Goal: Book appointment/travel/reservation

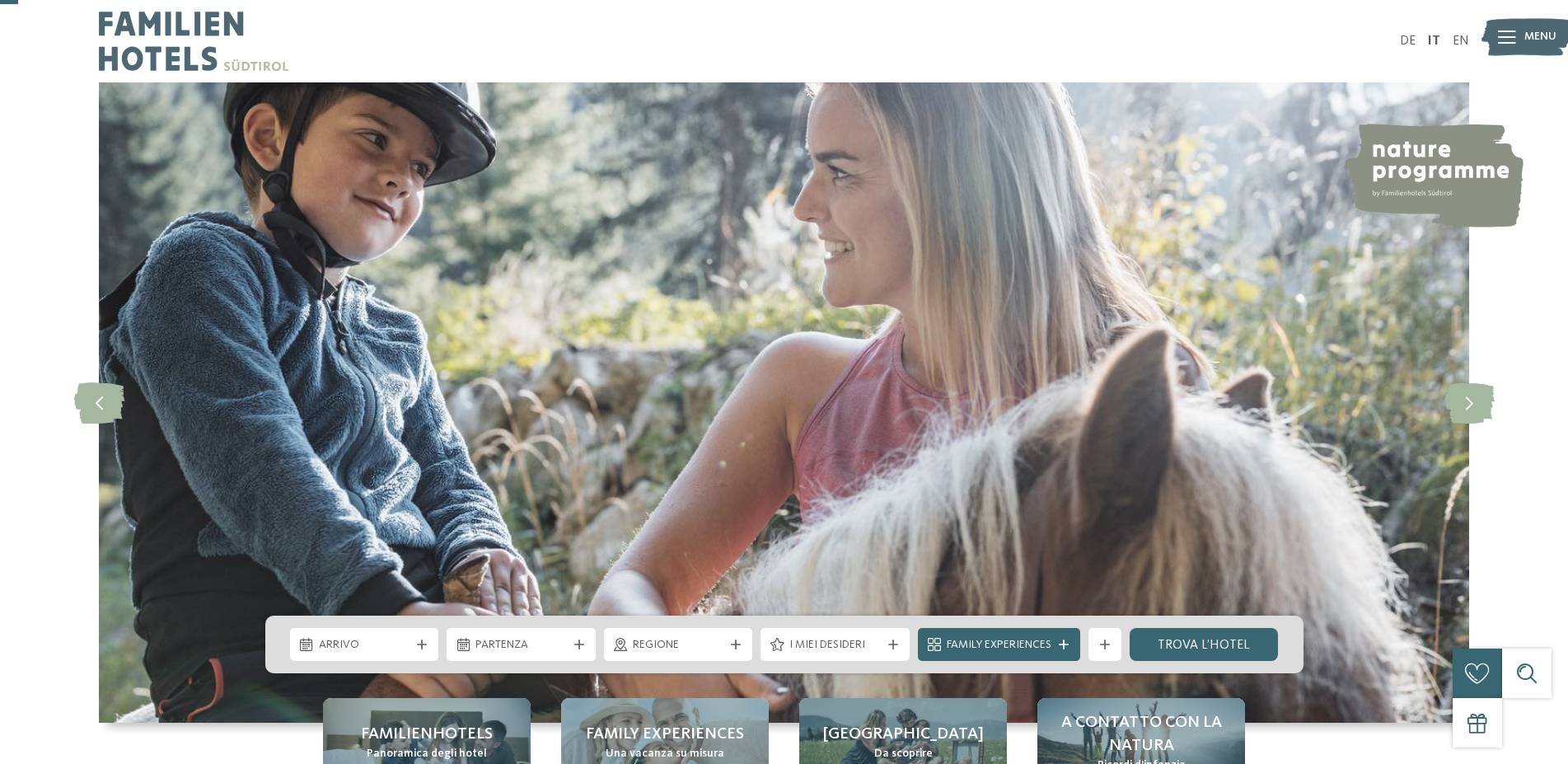
scroll to position [84, 0]
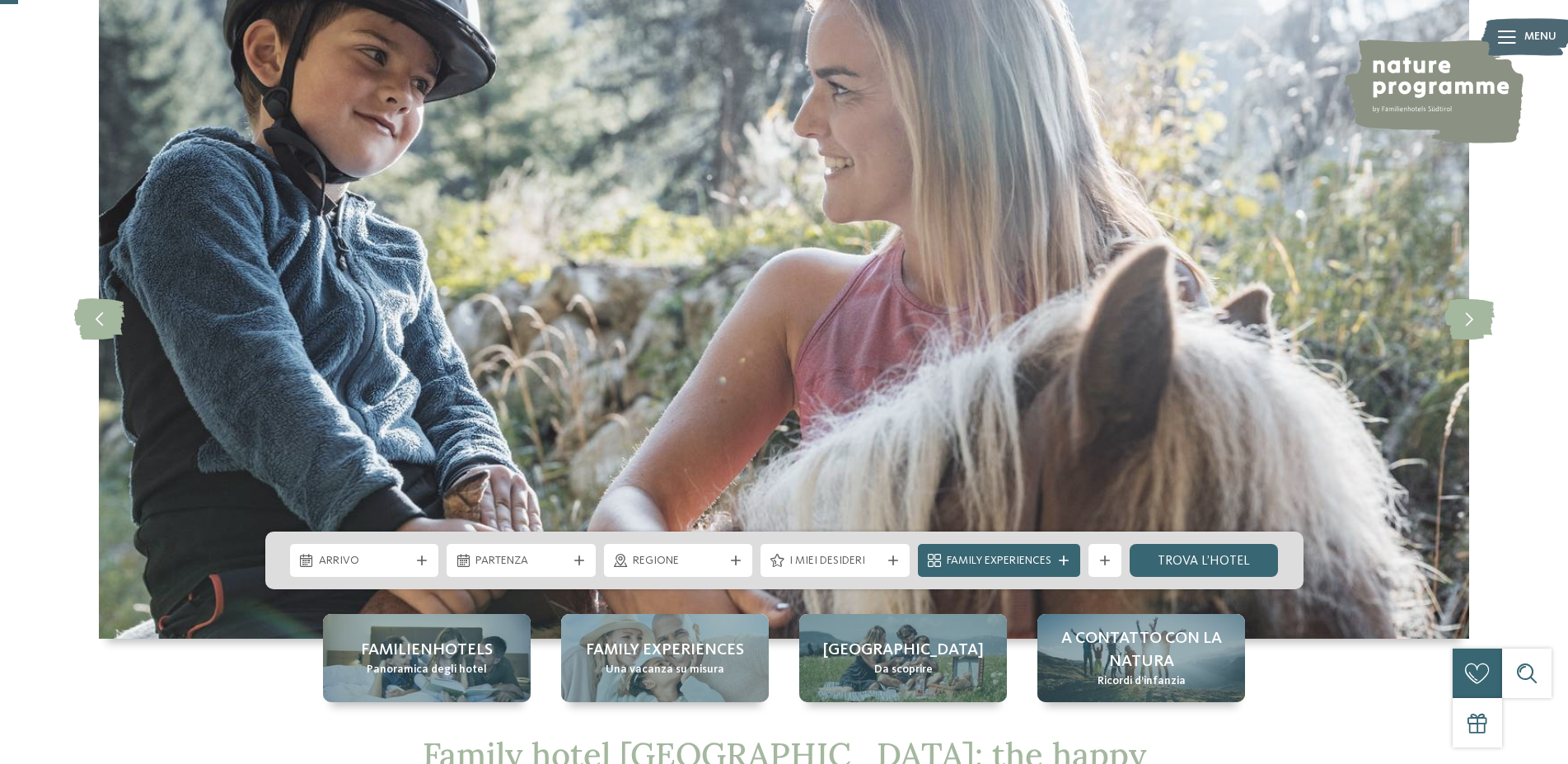
click at [421, 563] on icon at bounding box center [422, 561] width 10 height 10
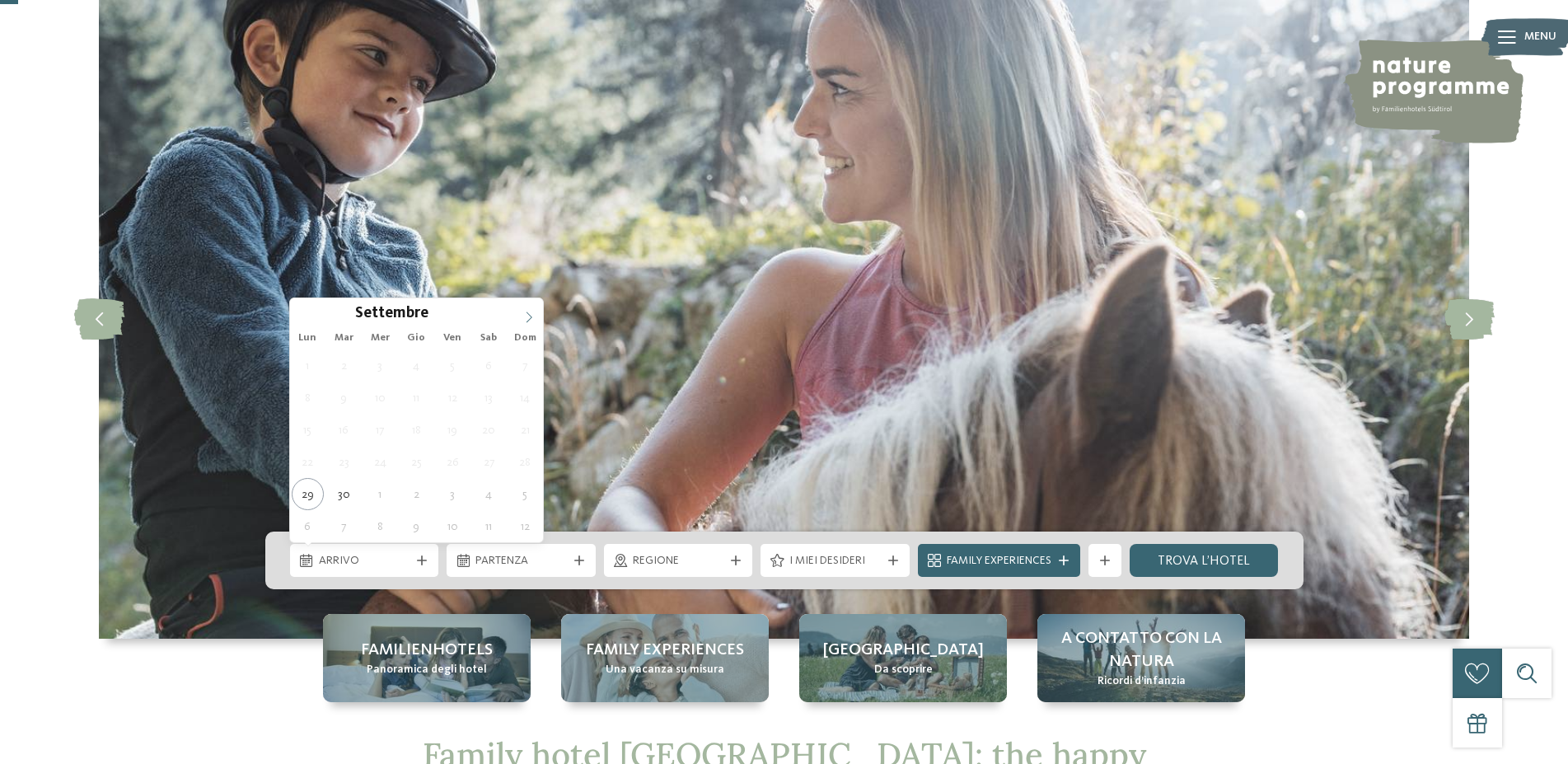
click at [525, 318] on icon at bounding box center [529, 318] width 12 height 12
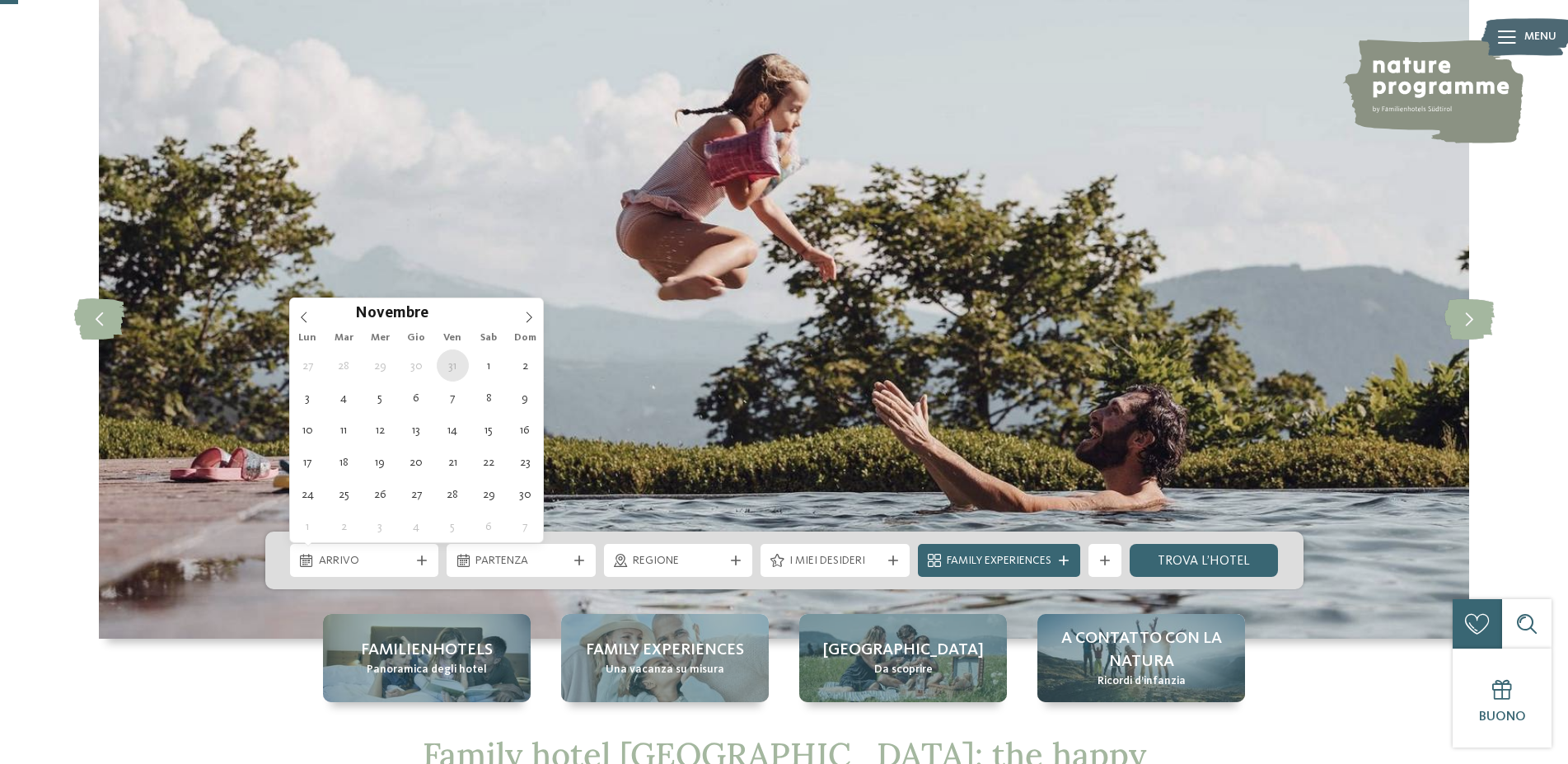
type div "31.10.2025"
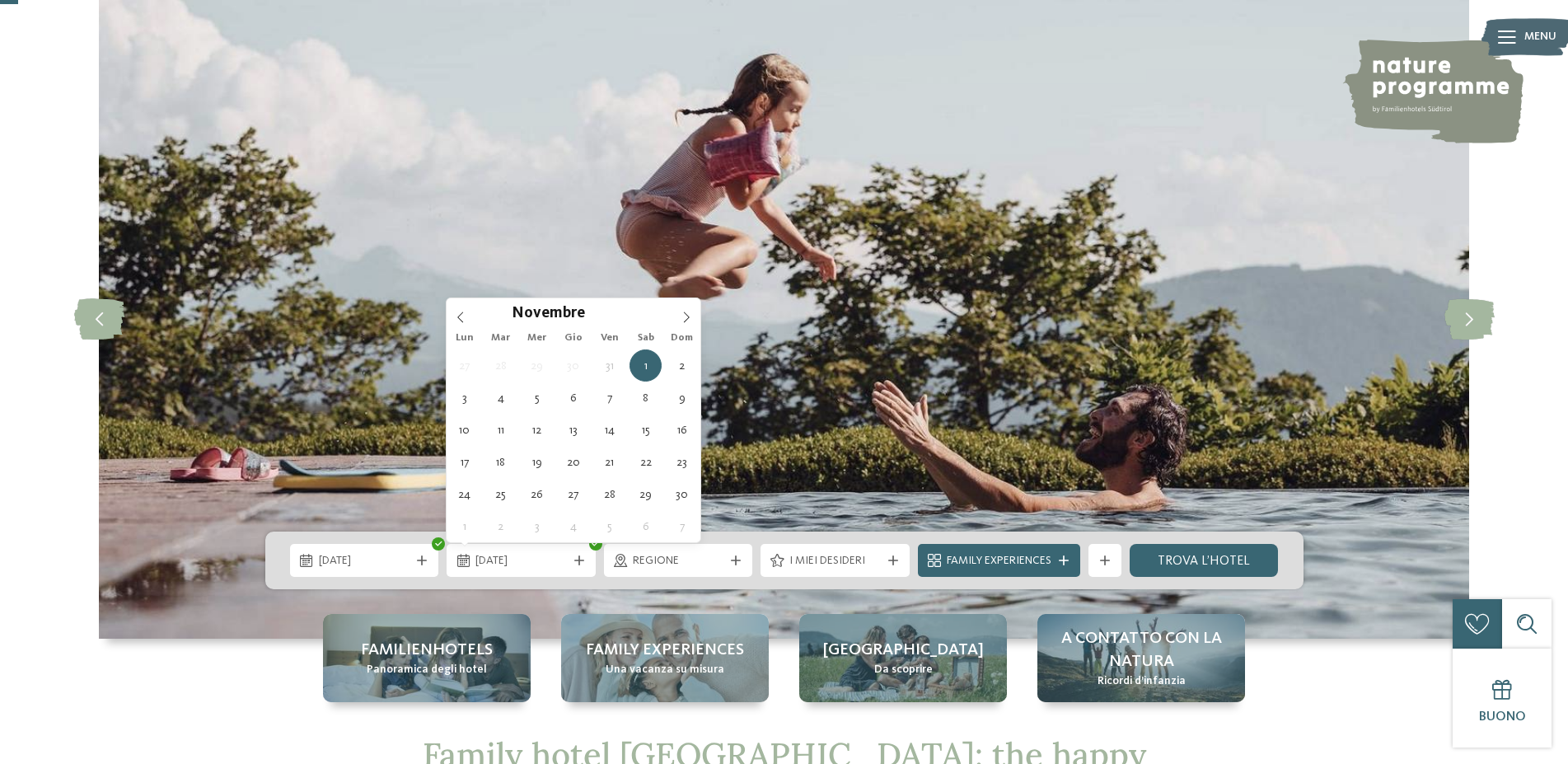
drag, startPoint x: 465, startPoint y: 363, endPoint x: 477, endPoint y: 363, distance: 12.0
click at [461, 322] on div "Novembre ****" at bounding box center [572, 313] width 254 height 28
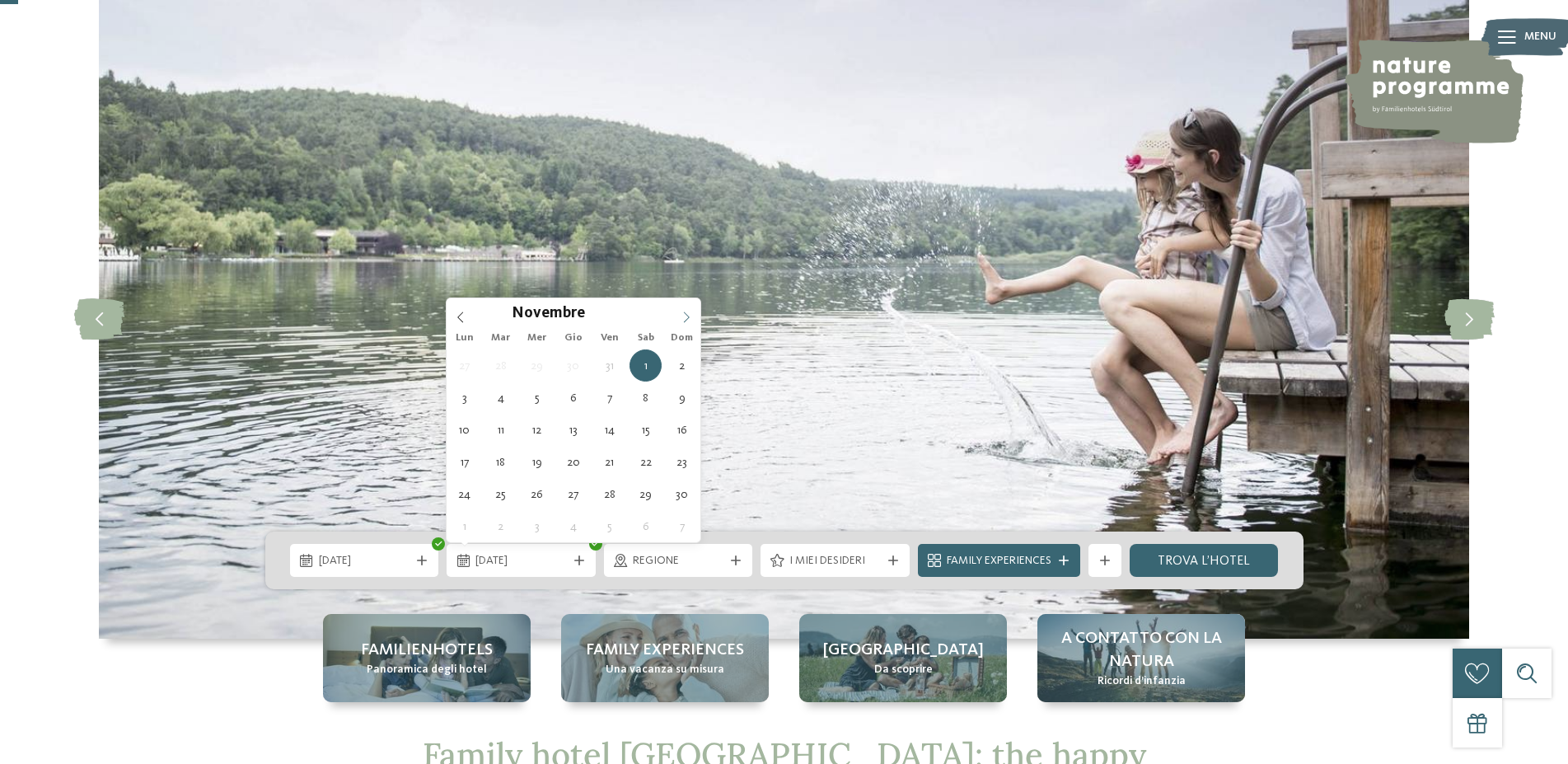
click at [683, 319] on icon at bounding box center [686, 318] width 12 height 12
click at [691, 319] on icon at bounding box center [686, 318] width 12 height 12
click at [451, 324] on span at bounding box center [460, 313] width 28 height 28
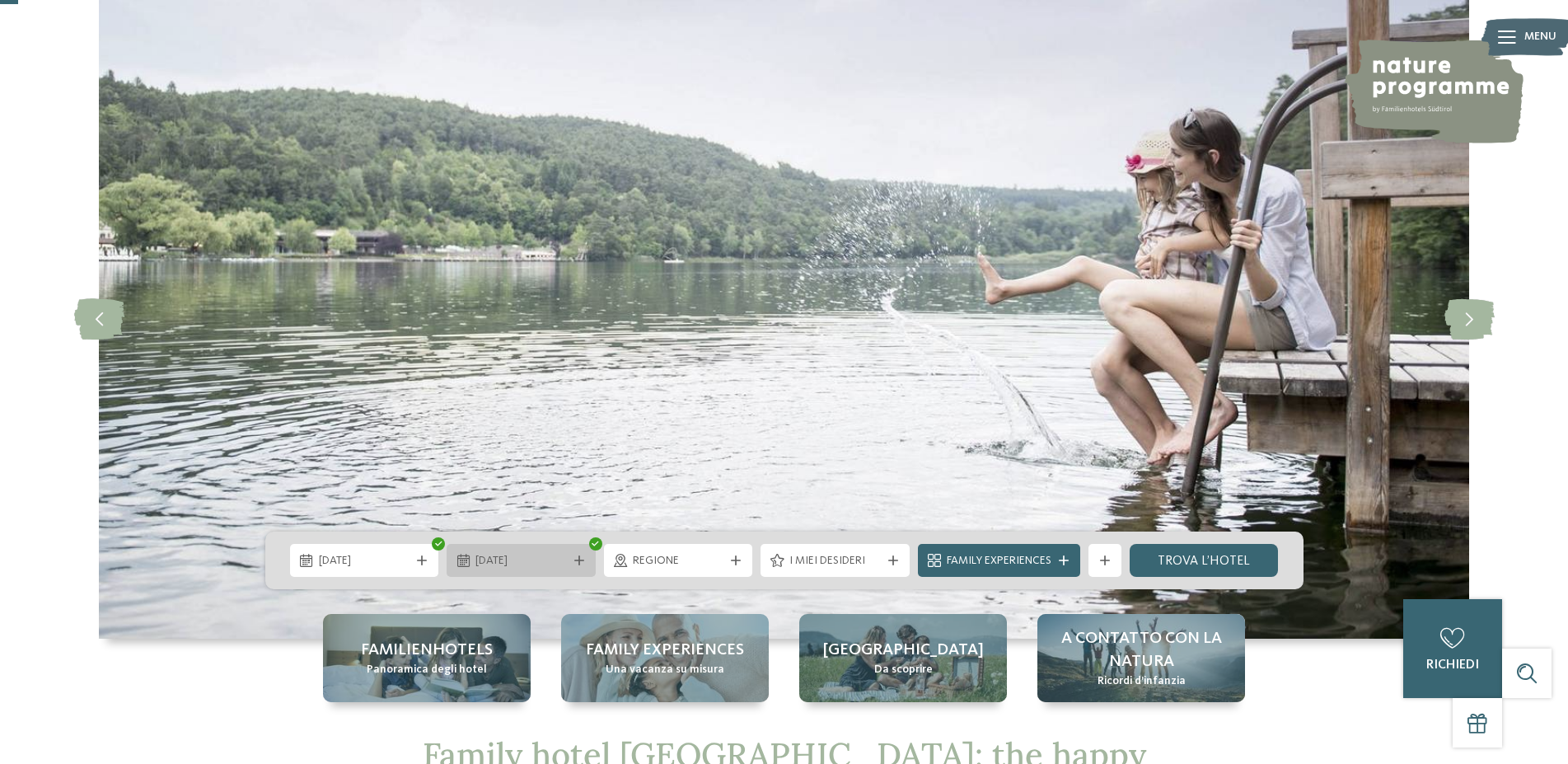
click at [480, 561] on span "01.11.2025" at bounding box center [521, 561] width 92 height 17
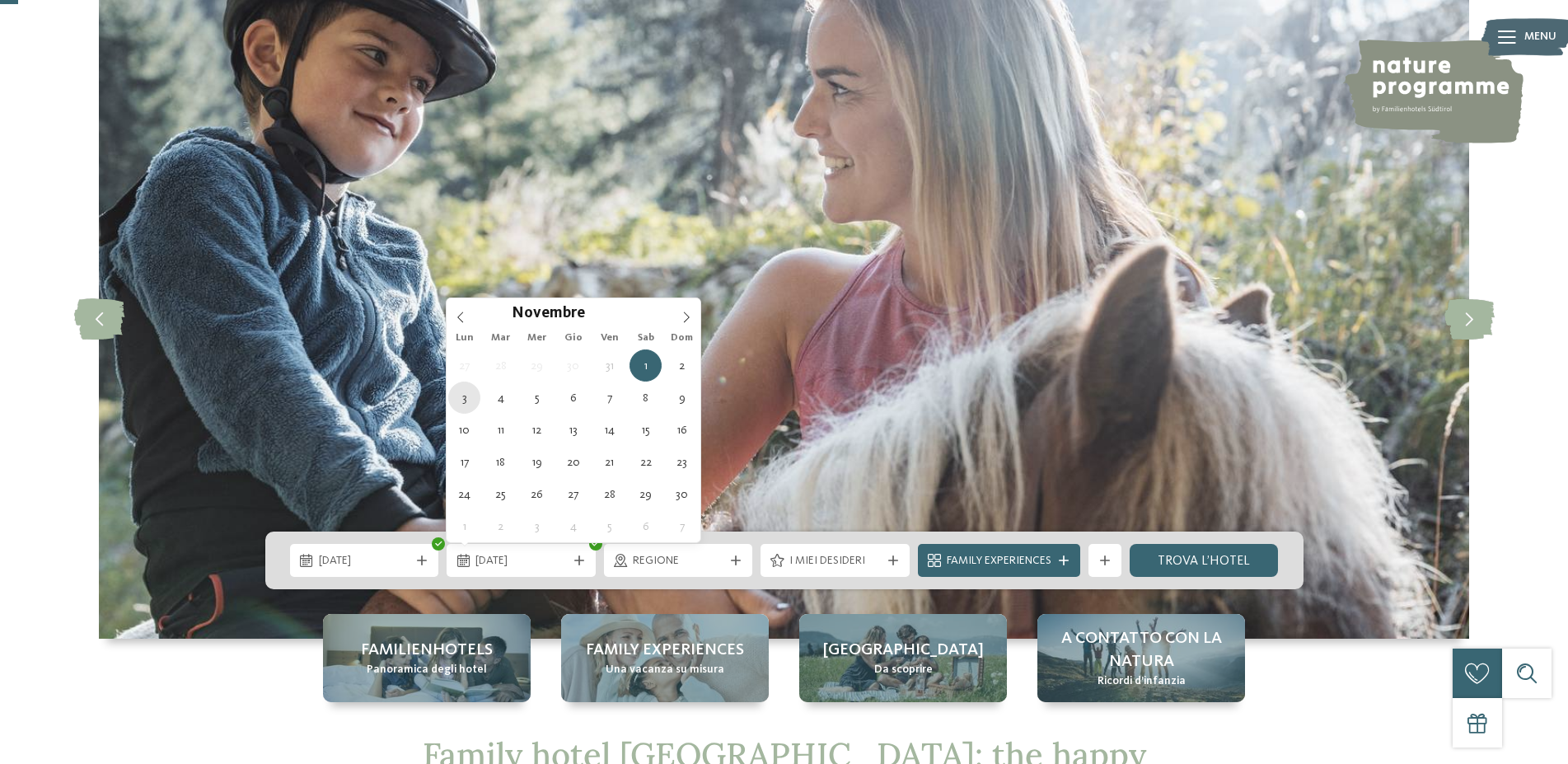
type div "03.11.2025"
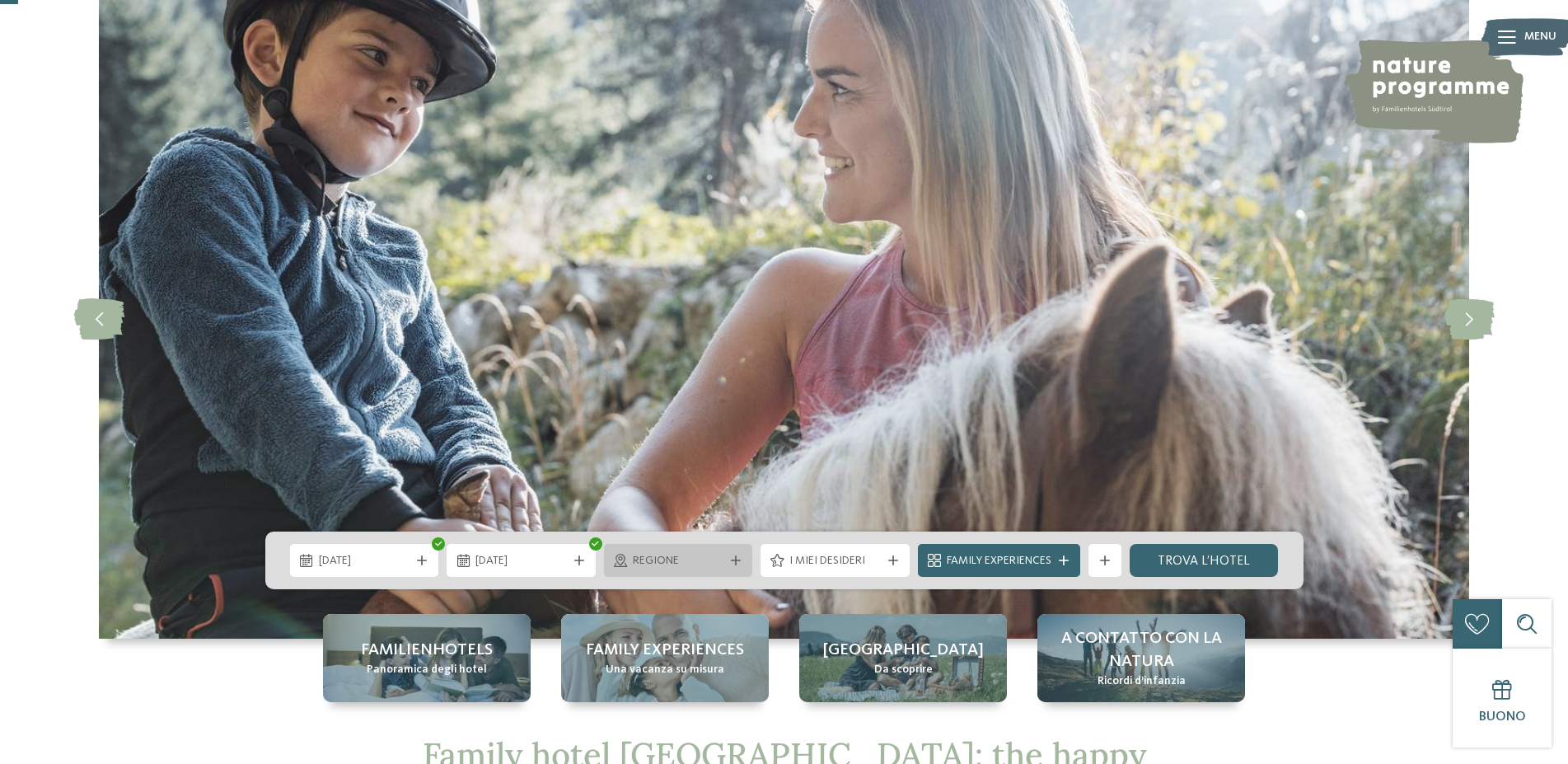
click at [683, 572] on div "Regione" at bounding box center [678, 560] width 149 height 33
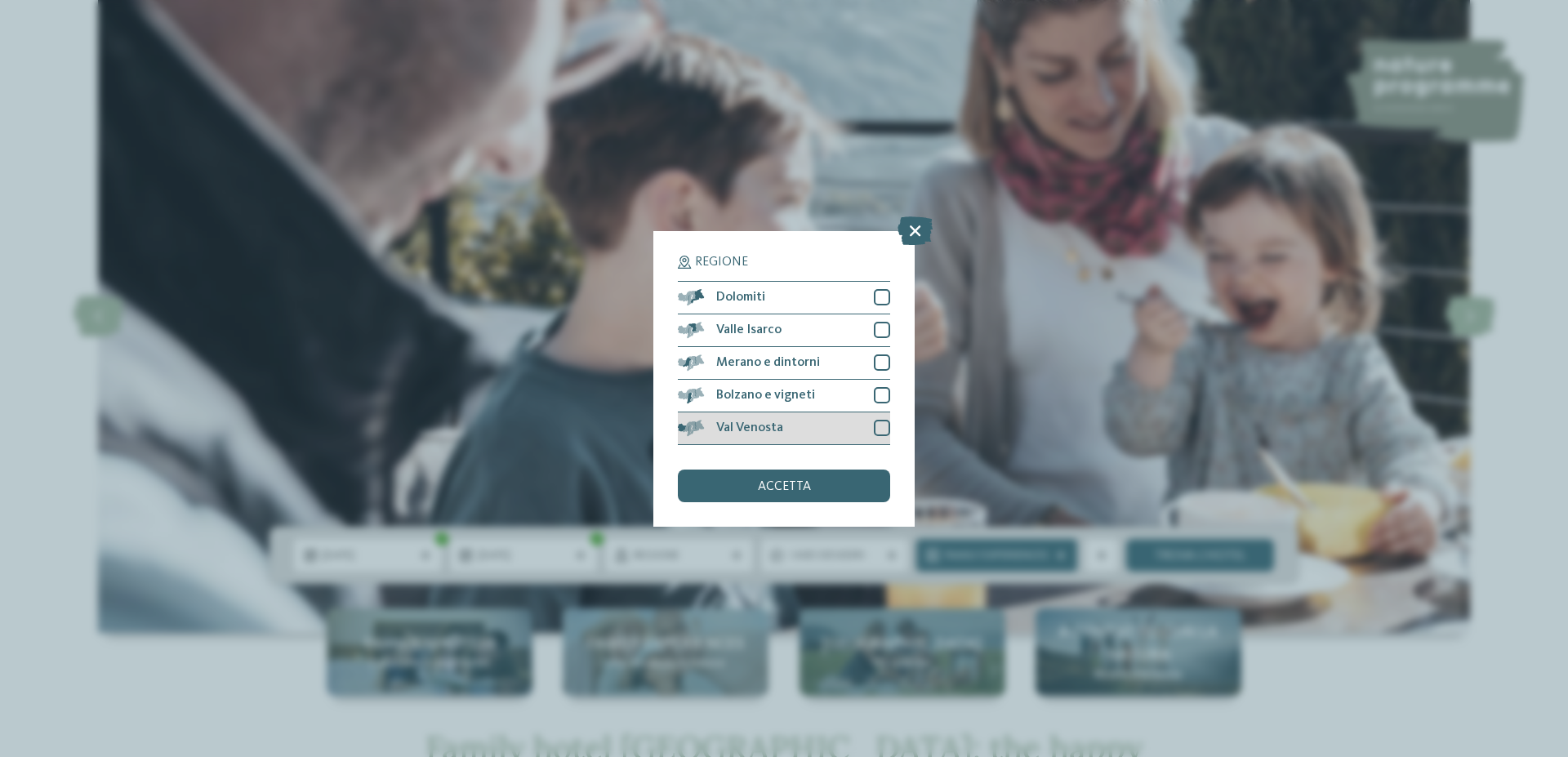
click at [878, 425] on div at bounding box center [881, 427] width 17 height 17
click at [882, 400] on div at bounding box center [881, 395] width 17 height 17
click at [882, 364] on div at bounding box center [881, 362] width 17 height 17
click at [882, 326] on div at bounding box center [881, 330] width 17 height 17
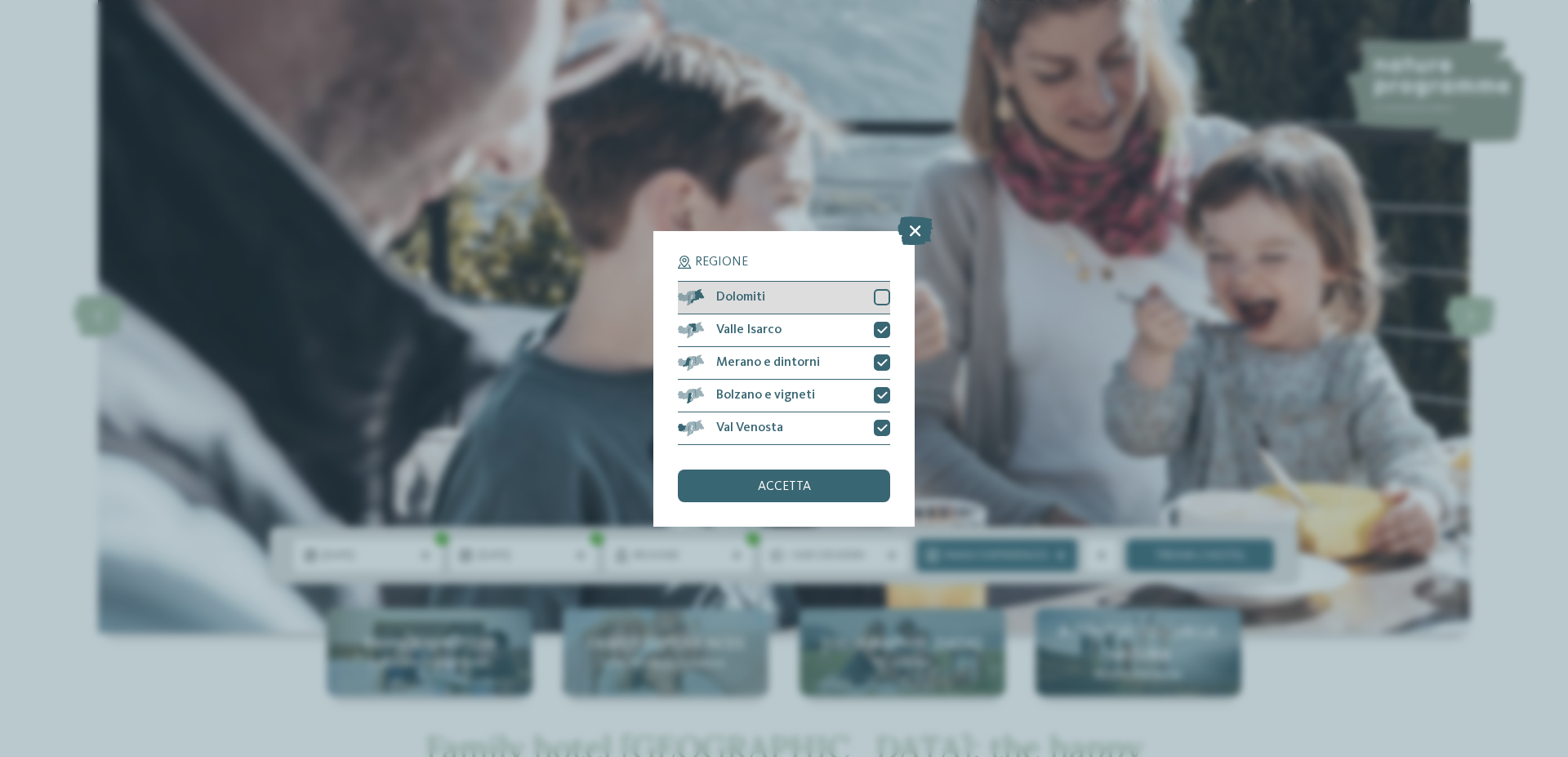
click at [882, 308] on div "Dolomiti" at bounding box center [784, 297] width 212 height 33
click at [820, 481] on div "accetta" at bounding box center [784, 486] width 212 height 33
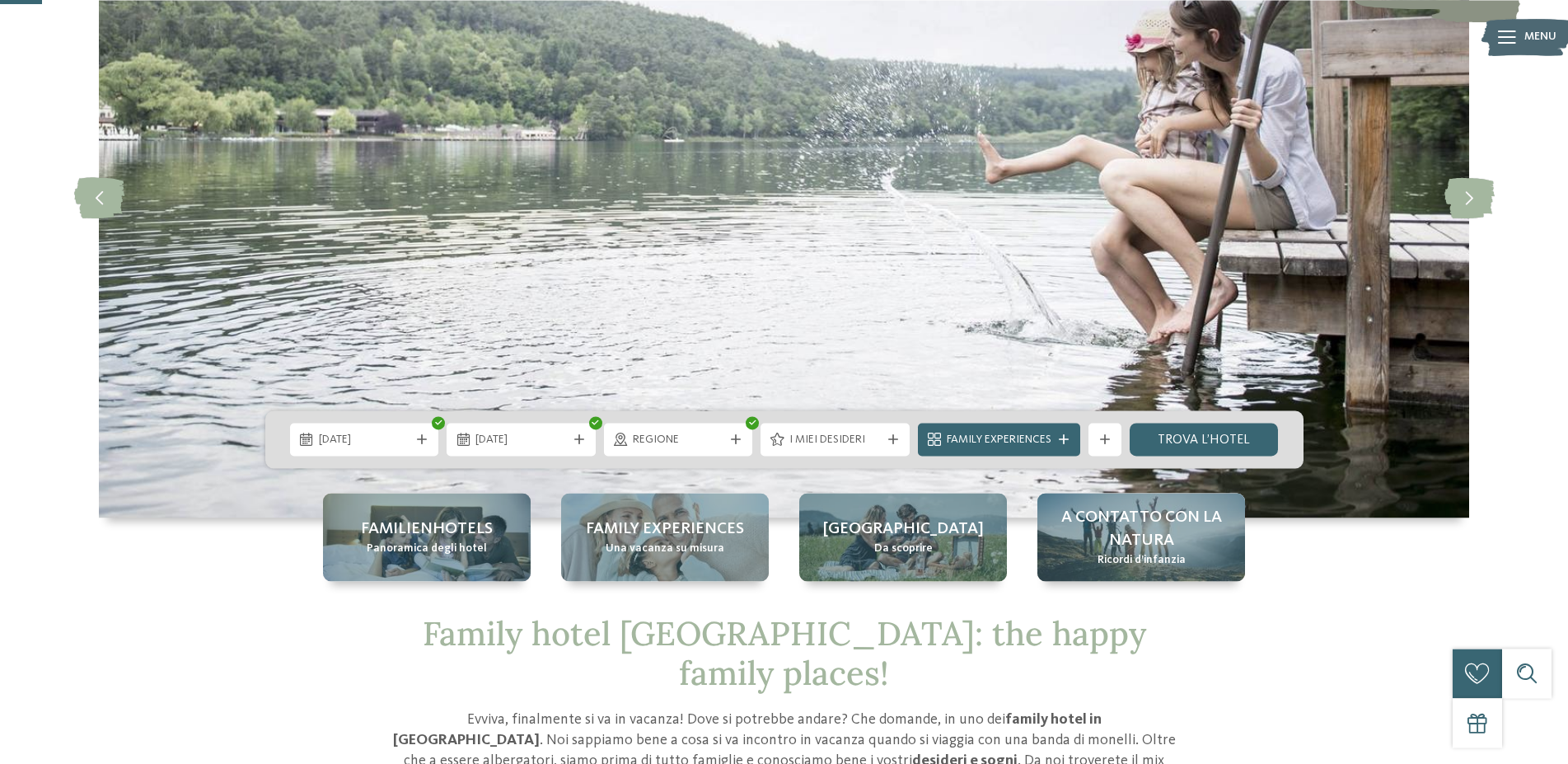
scroll to position [168, 0]
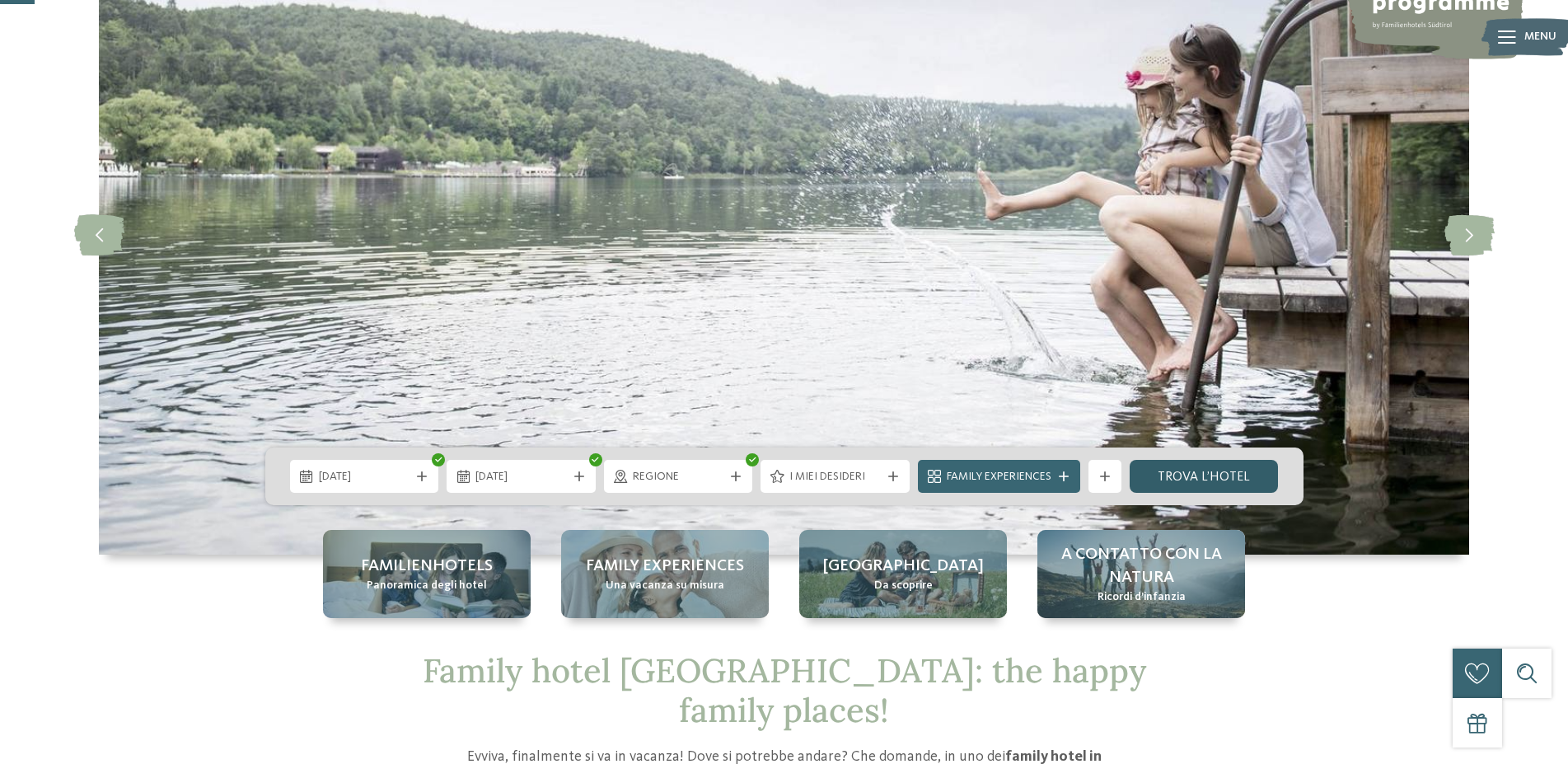
click at [1228, 473] on link "trova l’hotel" at bounding box center [1204, 476] width 149 height 33
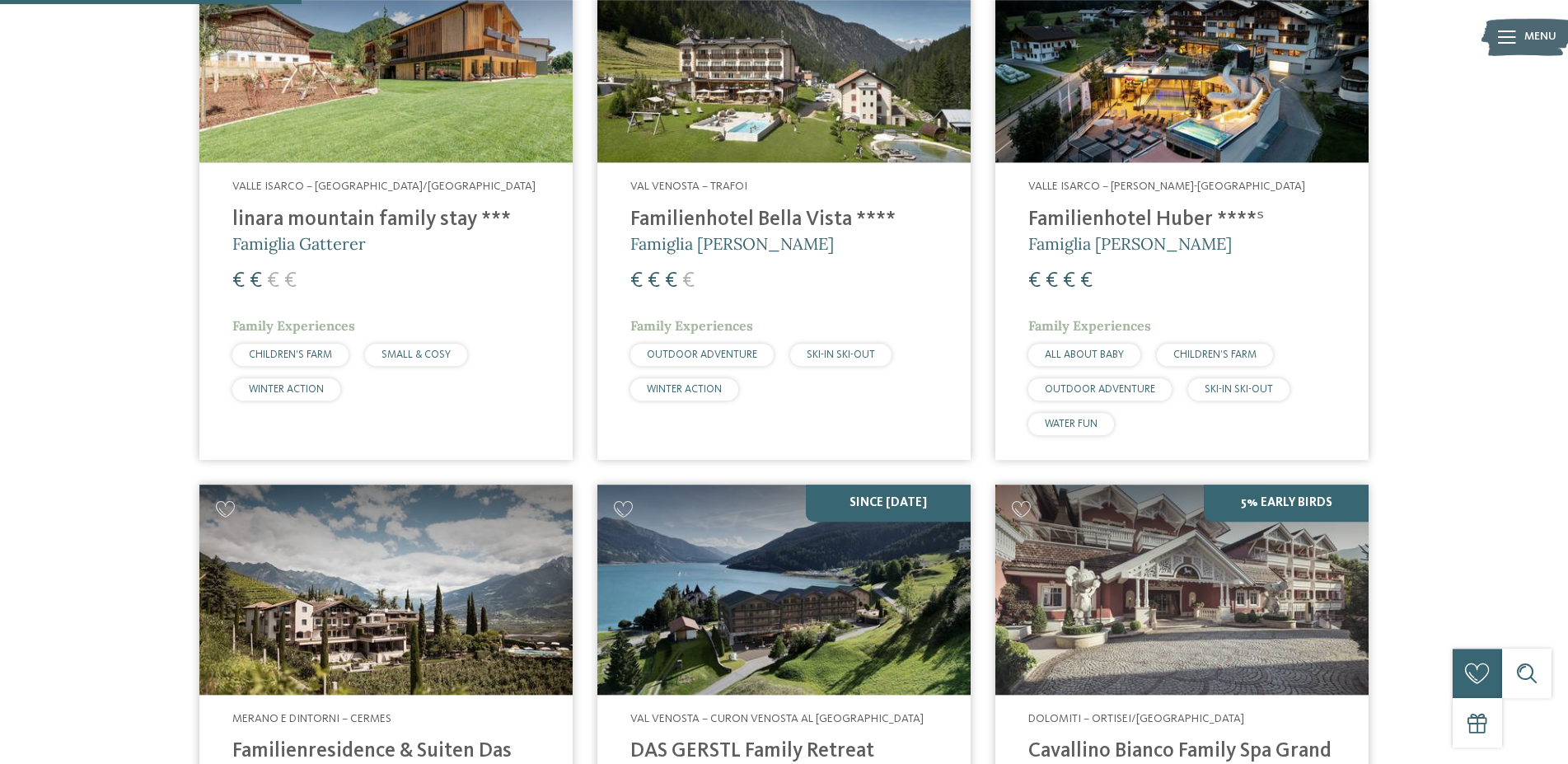
scroll to position [690, 0]
click at [1192, 120] on img at bounding box center [1181, 59] width 373 height 210
